Goal: Task Accomplishment & Management: Manage account settings

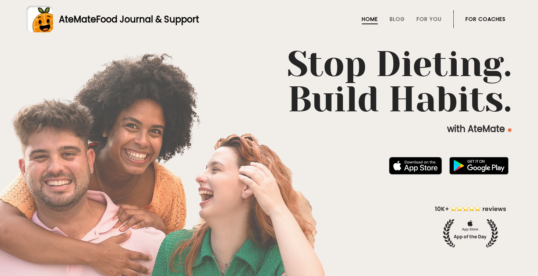
click at [479, 21] on link "For Coaches" at bounding box center [486, 19] width 40 height 6
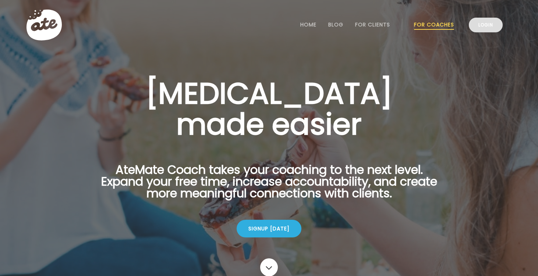
click at [486, 27] on link "Login" at bounding box center [486, 25] width 34 height 15
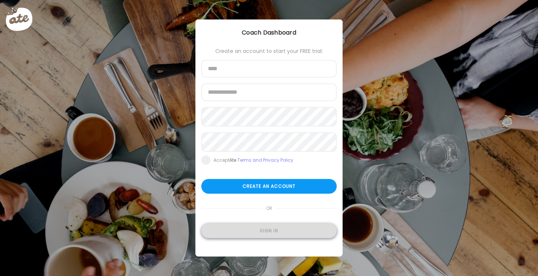
click at [278, 233] on div "Sign in" at bounding box center [268, 231] width 135 height 15
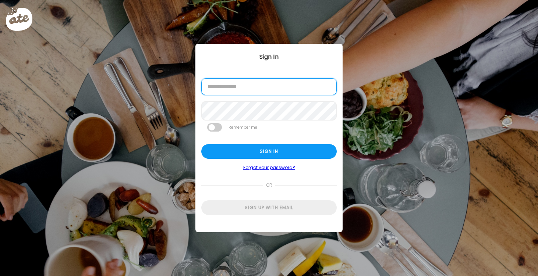
type input "**********"
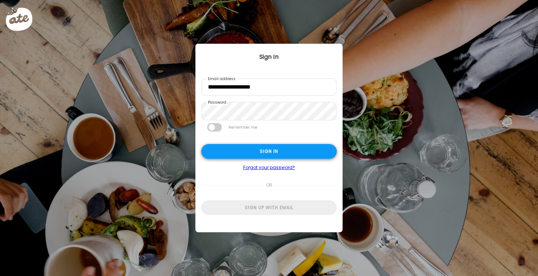
click at [268, 152] on div "Sign in" at bounding box center [268, 151] width 135 height 15
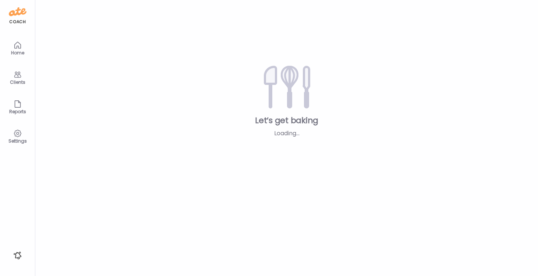
type textarea "**********"
type input "*********"
type input "**********"
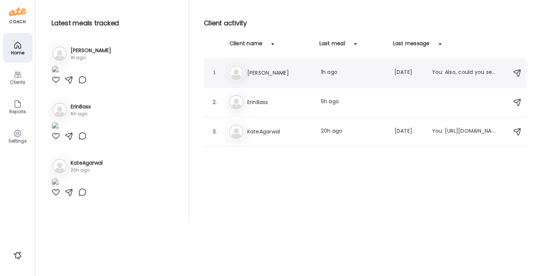
click at [264, 78] on div "[PERSON_NAME] [PERSON_NAME] Last meal: 1h ago Last message: [DATE] You: Also, c…" at bounding box center [366, 73] width 276 height 16
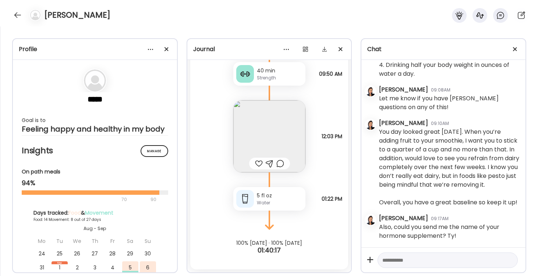
scroll to position [10861, 0]
click at [257, 163] on div at bounding box center [259, 163] width 8 height 9
click at [20, 15] on div at bounding box center [18, 15] width 12 height 12
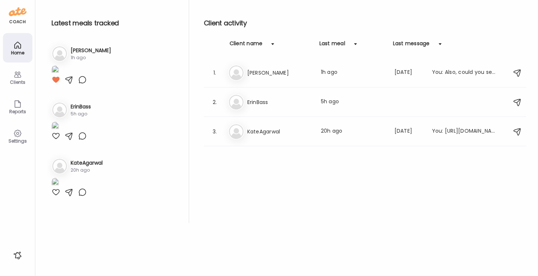
click at [84, 111] on h3 "ErinBass" at bounding box center [81, 107] width 20 height 8
click at [253, 103] on h3 "ErinBass" at bounding box center [279, 102] width 65 height 9
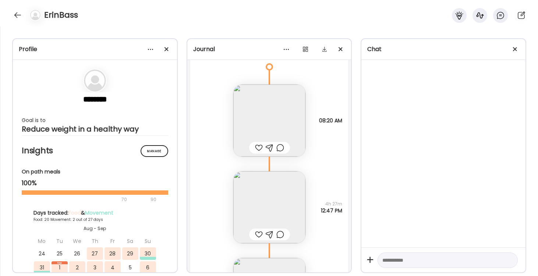
scroll to position [7463, 0]
click at [291, 178] on img at bounding box center [269, 205] width 72 height 72
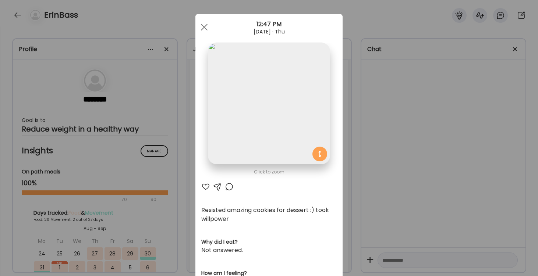
scroll to position [4, 0]
click at [205, 22] on div at bounding box center [204, 26] width 15 height 15
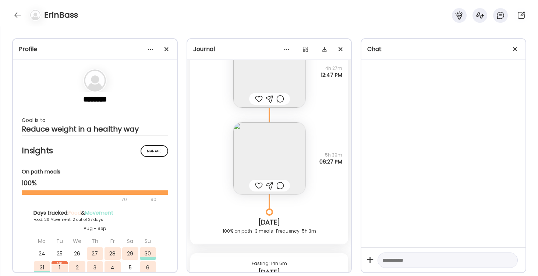
scroll to position [7616, 0]
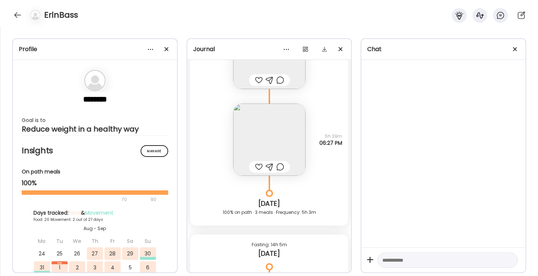
click at [265, 152] on img at bounding box center [269, 140] width 72 height 72
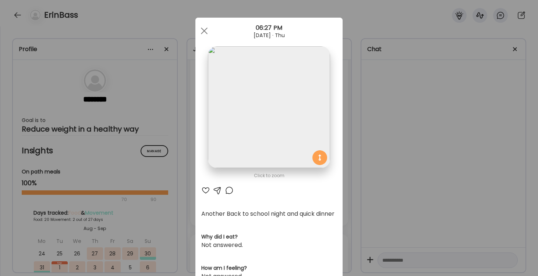
scroll to position [0, 0]
click at [202, 27] on div at bounding box center [204, 31] width 15 height 15
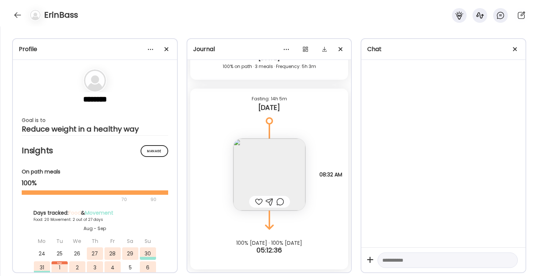
scroll to position [7762, 0]
click at [13, 15] on div at bounding box center [18, 15] width 12 height 12
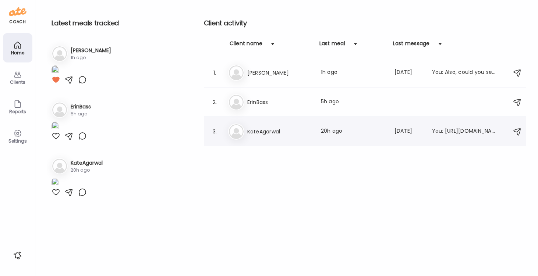
click at [262, 129] on h3 "KateAgarwal" at bounding box center [279, 131] width 65 height 9
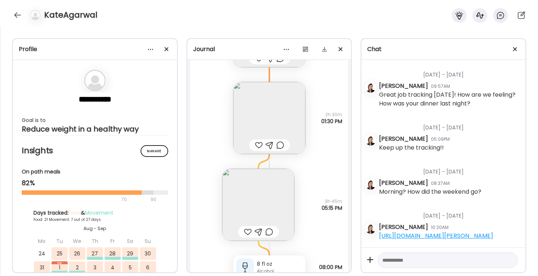
scroll to position [10849, 0]
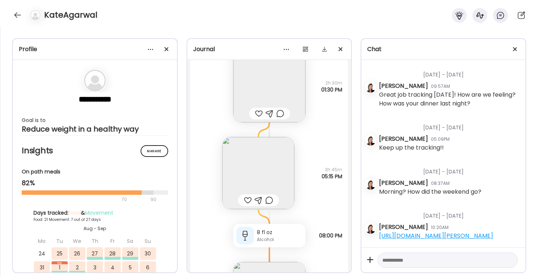
click at [259, 167] on img at bounding box center [258, 173] width 72 height 72
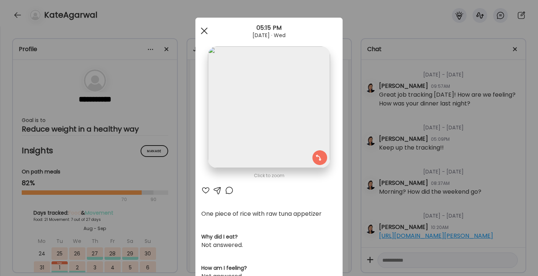
click at [202, 28] on div at bounding box center [204, 31] width 15 height 15
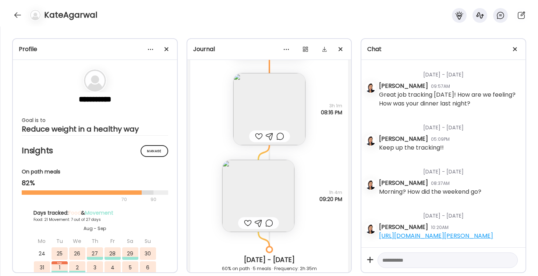
scroll to position [11052, 0]
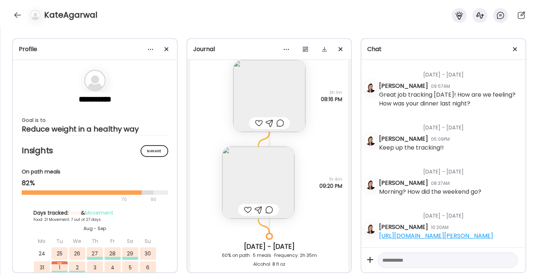
click at [254, 181] on img at bounding box center [258, 183] width 72 height 72
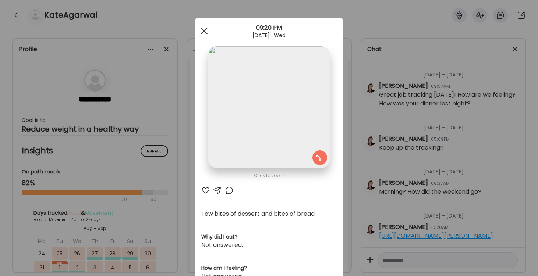
click at [204, 30] on span at bounding box center [204, 31] width 7 height 7
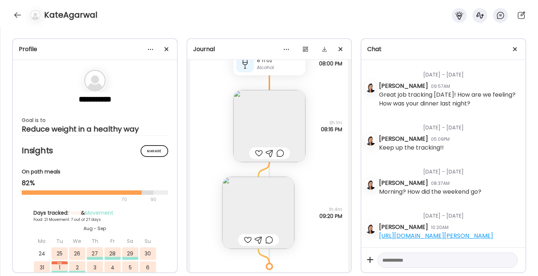
scroll to position [11019, 0]
click at [274, 129] on img at bounding box center [269, 128] width 72 height 72
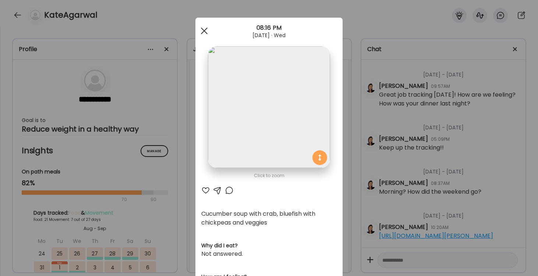
click at [204, 32] on span at bounding box center [204, 31] width 7 height 7
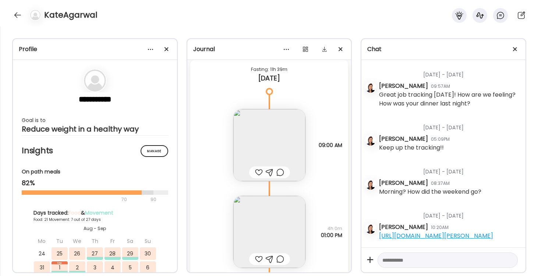
scroll to position [11268, 0]
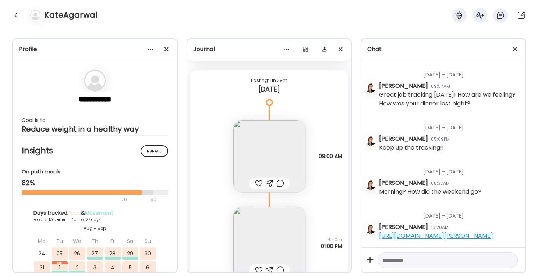
click at [274, 146] on img at bounding box center [269, 156] width 72 height 72
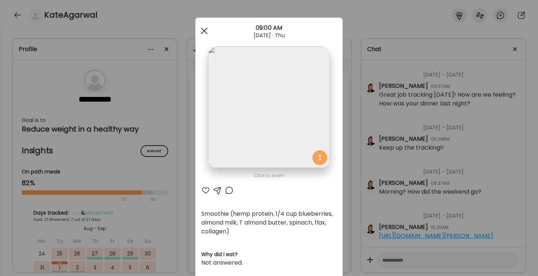
click at [202, 30] on div at bounding box center [204, 31] width 15 height 15
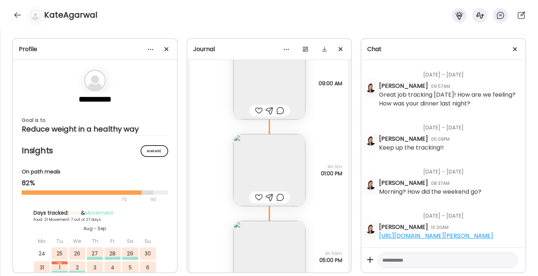
scroll to position [11392, 0]
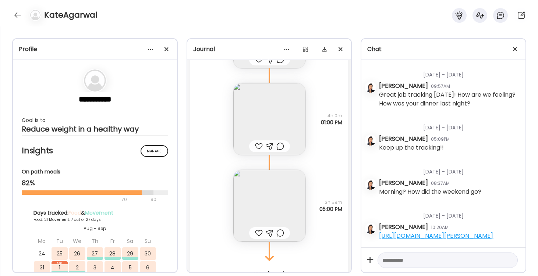
click at [269, 205] on img at bounding box center [269, 206] width 72 height 72
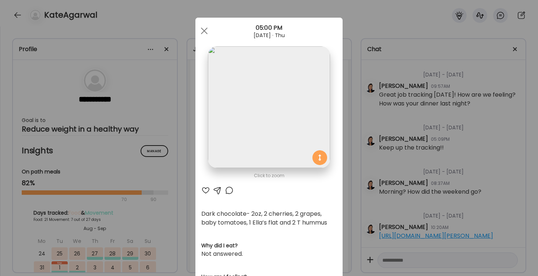
scroll to position [0, 0]
click at [205, 31] on div at bounding box center [204, 31] width 15 height 15
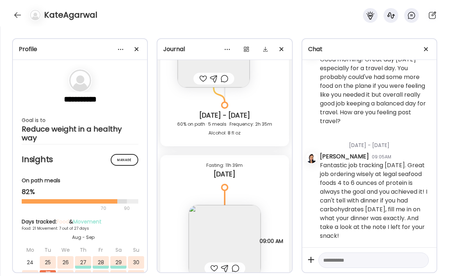
scroll to position [9670, 0]
